Goal: Task Accomplishment & Management: Use online tool/utility

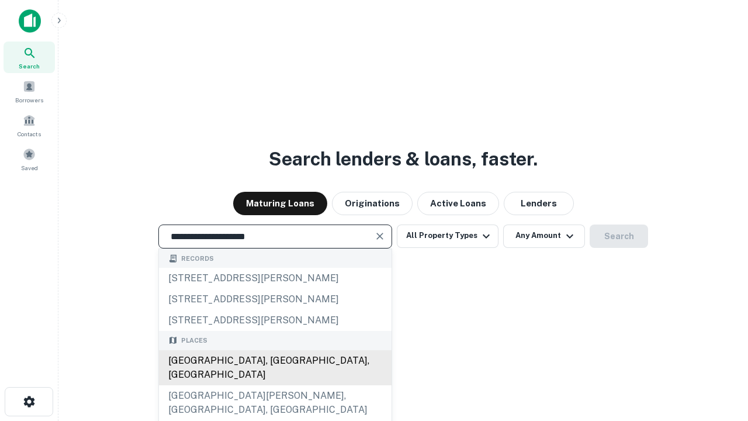
click at [275, 385] on div "[GEOGRAPHIC_DATA], [GEOGRAPHIC_DATA], [GEOGRAPHIC_DATA]" at bounding box center [275, 367] width 233 height 35
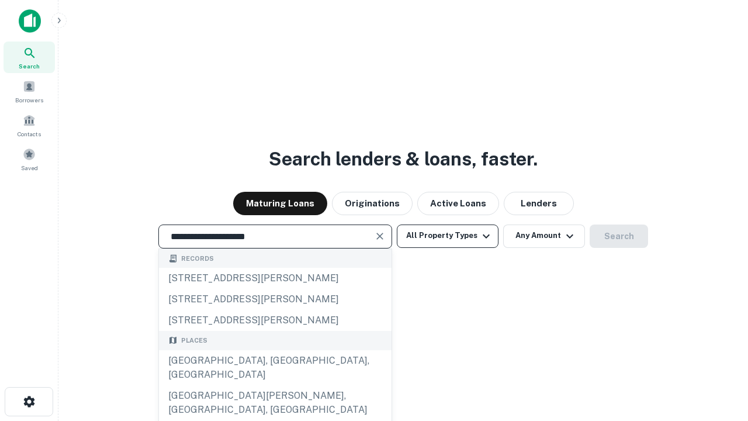
type input "**********"
click at [448, 236] on button "All Property Types" at bounding box center [448, 235] width 102 height 23
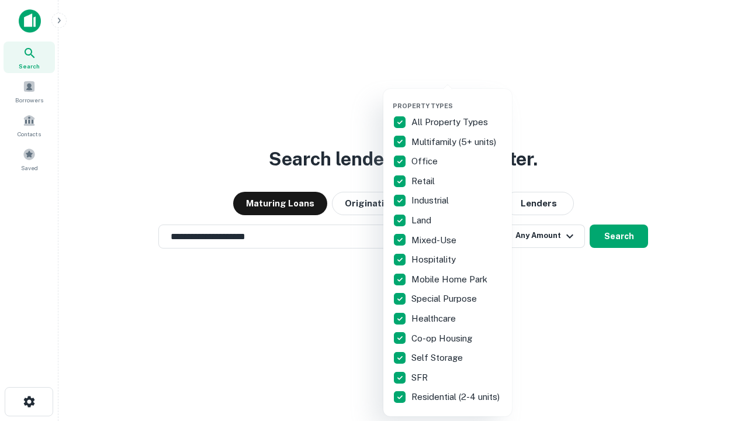
click at [457, 98] on button "button" at bounding box center [457, 98] width 129 height 1
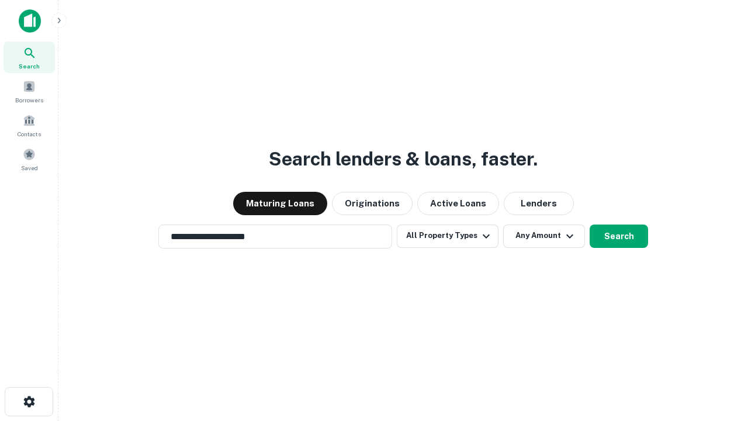
scroll to position [18, 0]
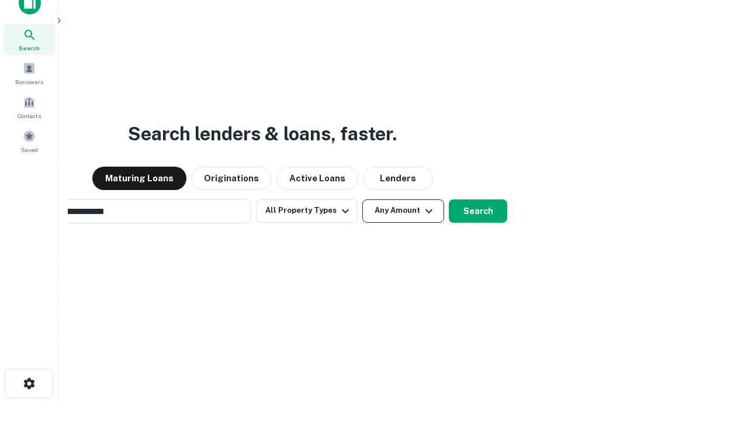
click at [362, 199] on button "Any Amount" at bounding box center [403, 210] width 82 height 23
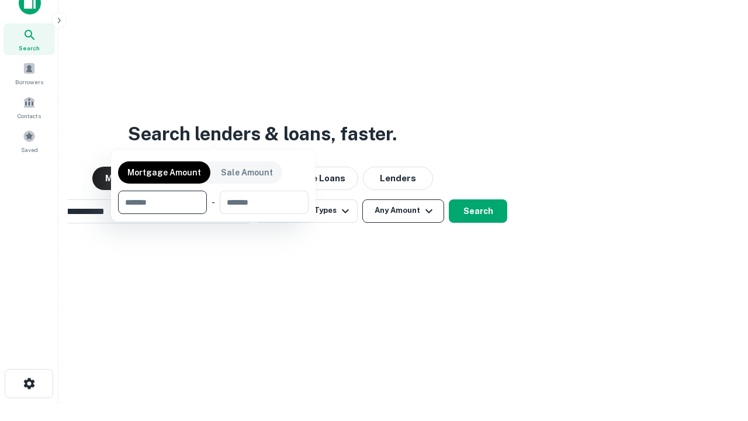
scroll to position [84, 331]
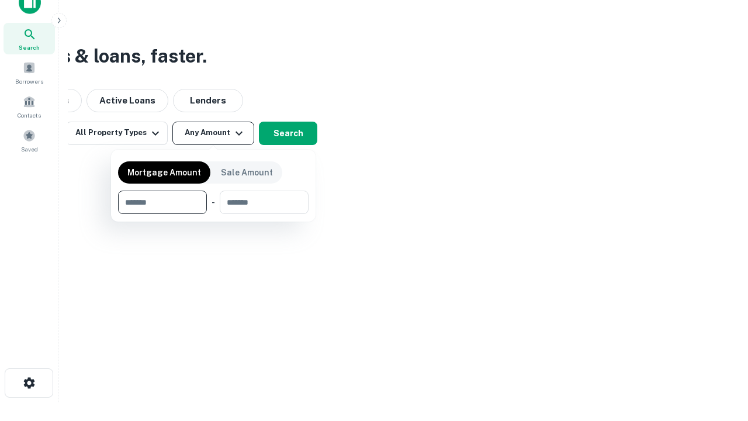
type input "*******"
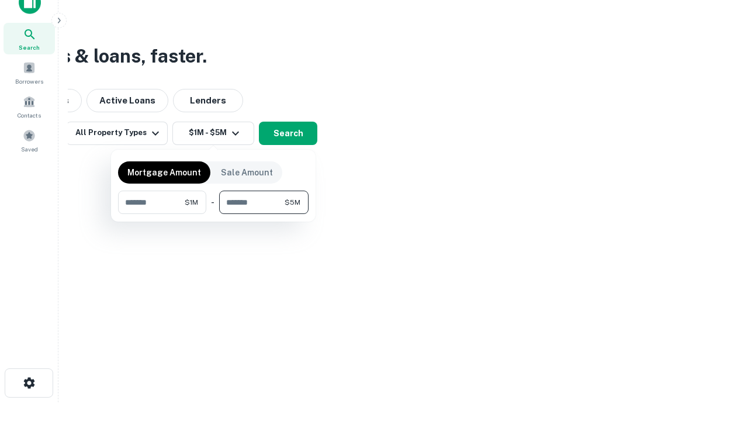
type input "*******"
click at [213, 214] on button "button" at bounding box center [213, 214] width 191 height 1
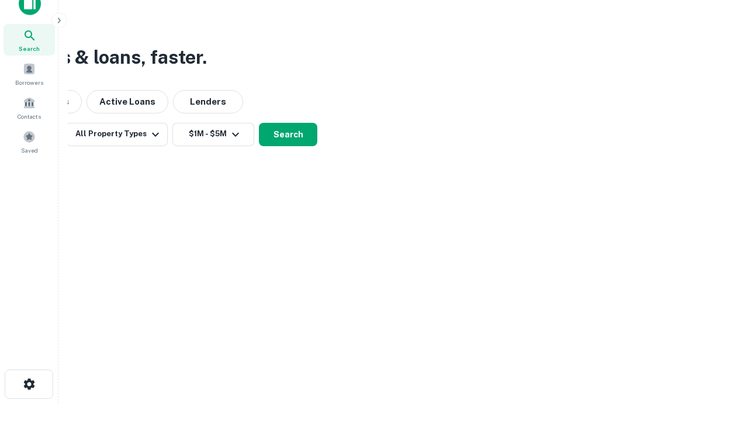
scroll to position [7, 216]
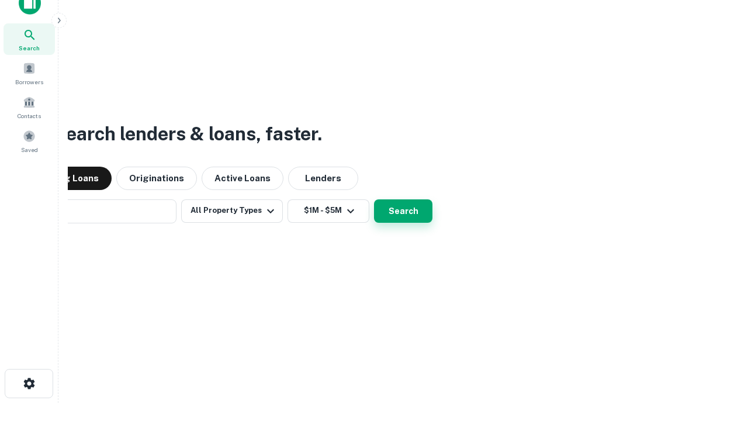
click at [374, 199] on button "Search" at bounding box center [403, 210] width 58 height 23
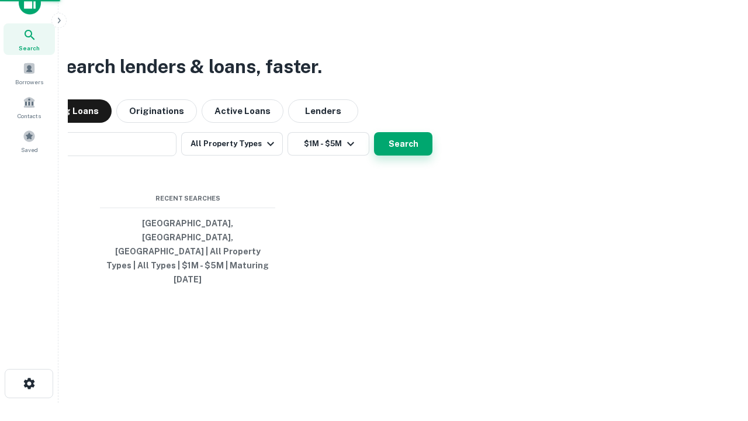
scroll to position [31, 331]
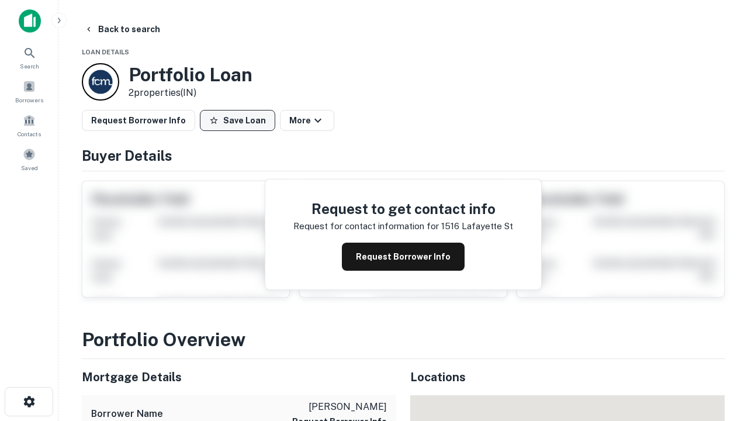
click at [237, 120] on button "Save Loan" at bounding box center [237, 120] width 75 height 21
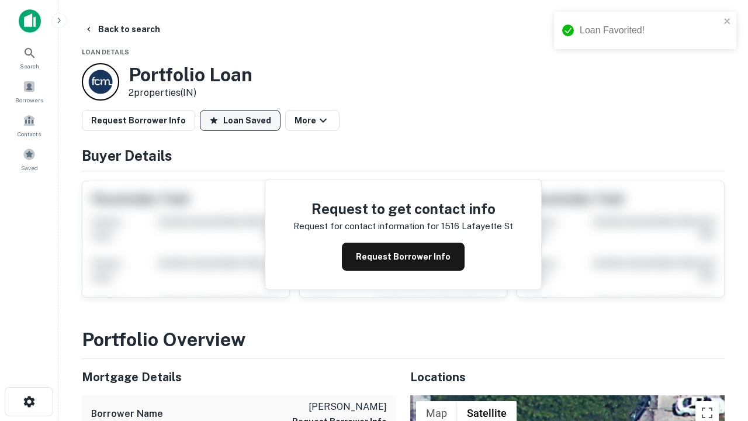
click at [240, 120] on button "Loan Saved" at bounding box center [240, 120] width 81 height 21
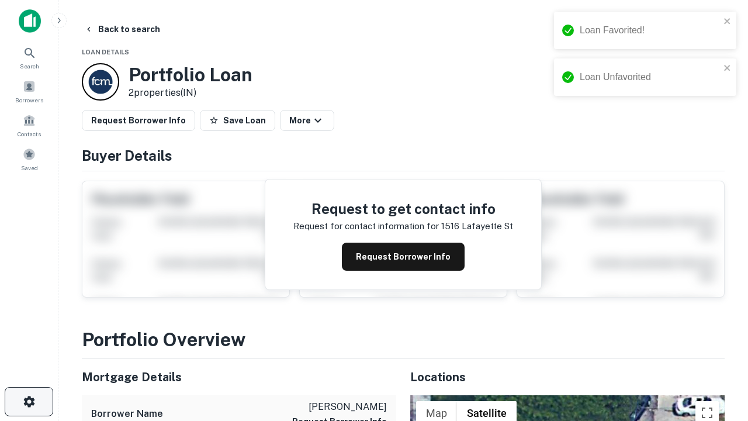
click at [29, 402] on icon "button" at bounding box center [29, 402] width 14 height 14
